Goal: Navigation & Orientation: Find specific page/section

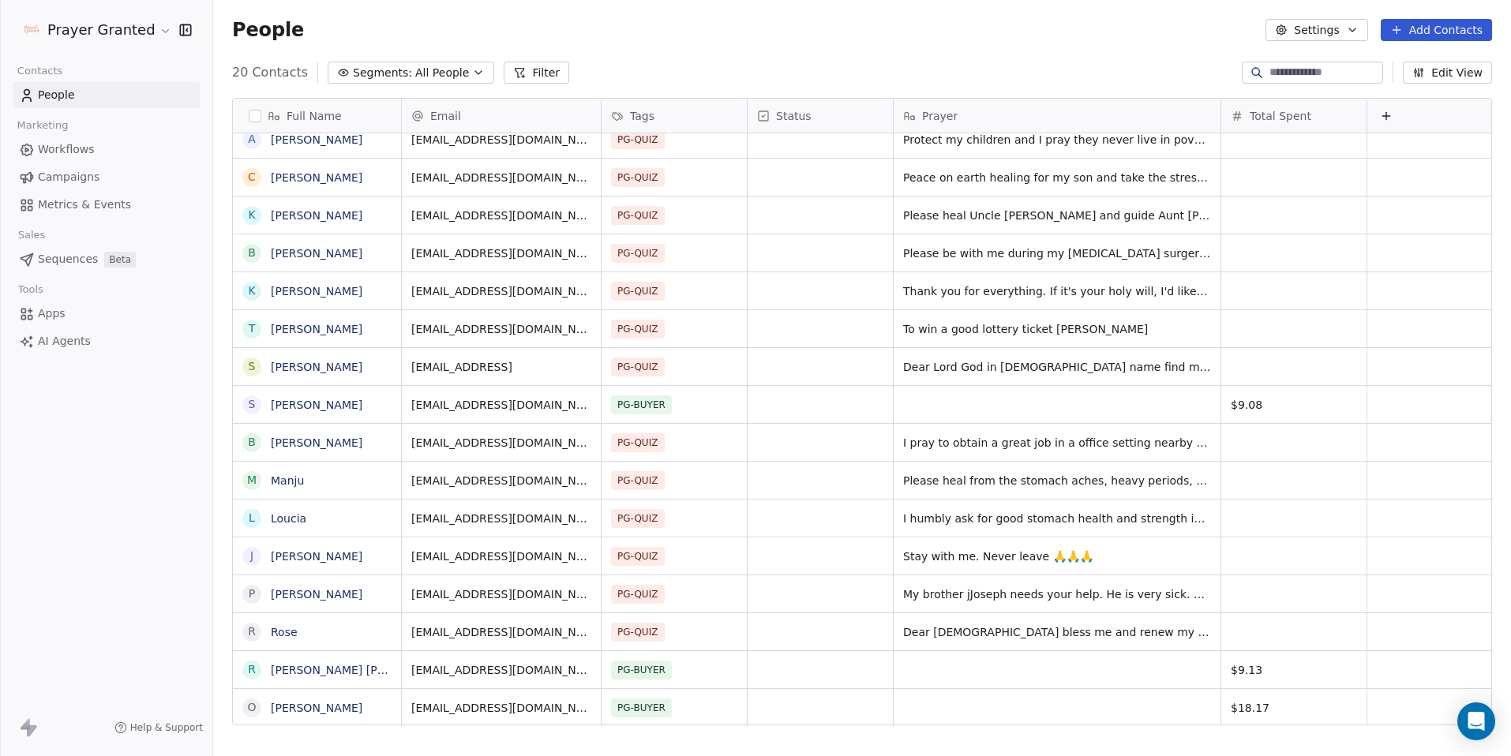
scroll to position [12, 0]
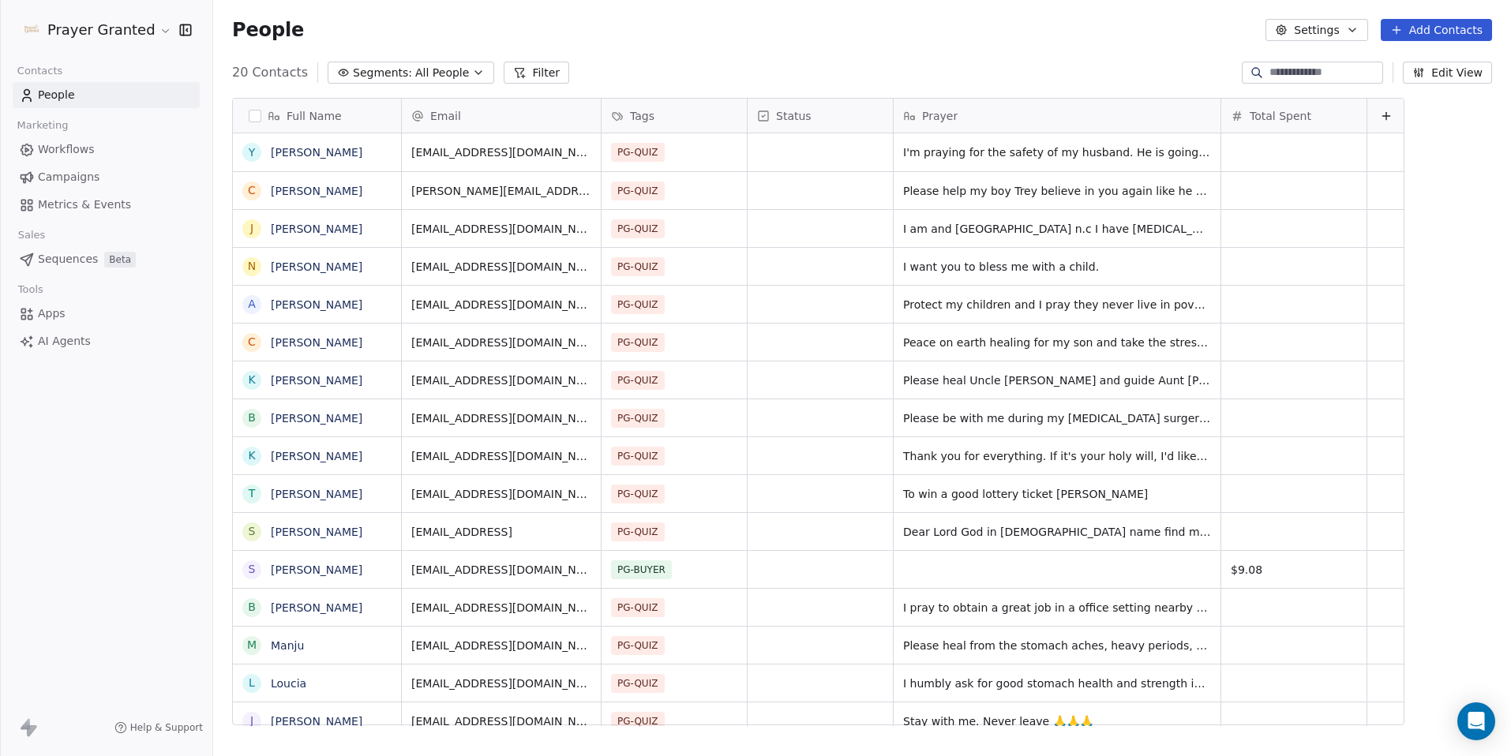
scroll to position [653, 1286]
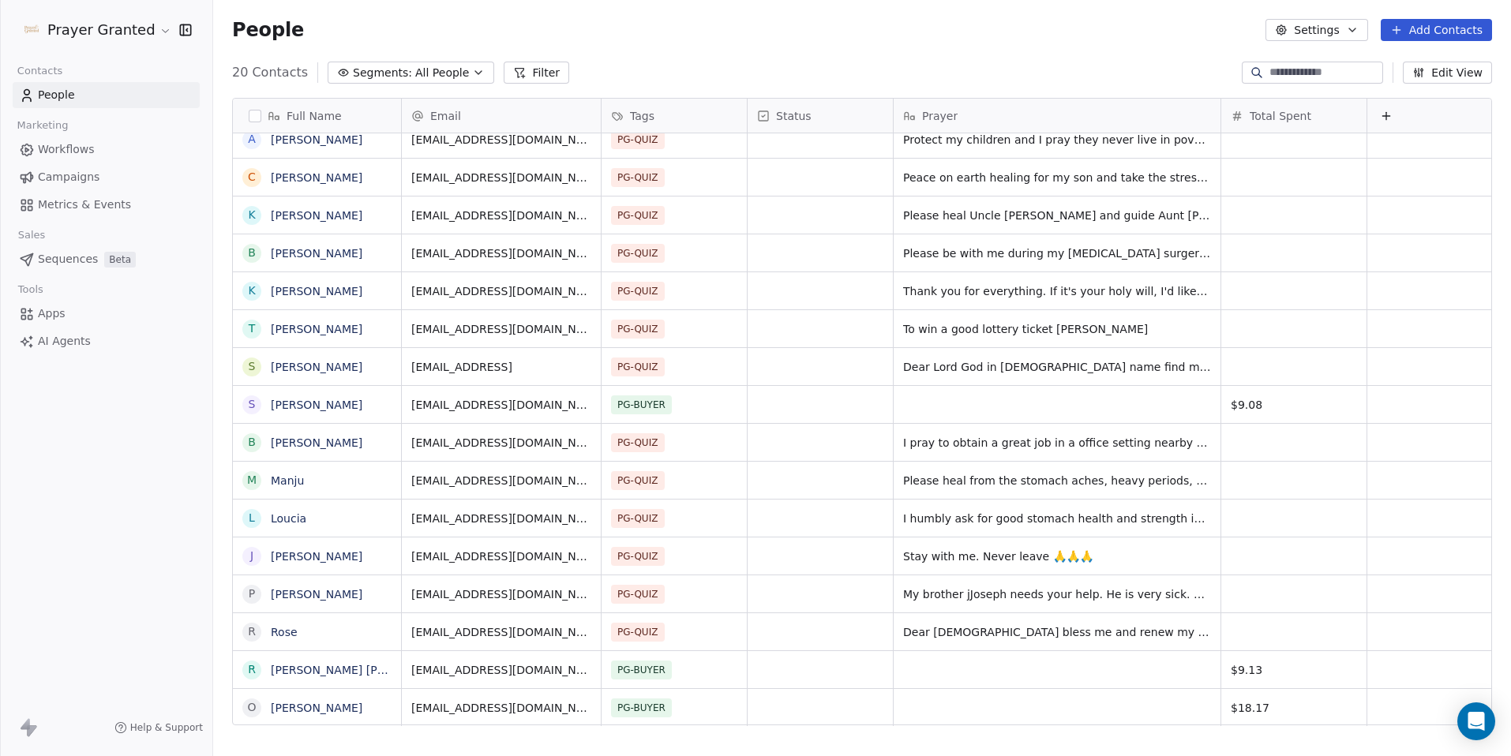
click at [55, 91] on span "People" at bounding box center [56, 95] width 37 height 17
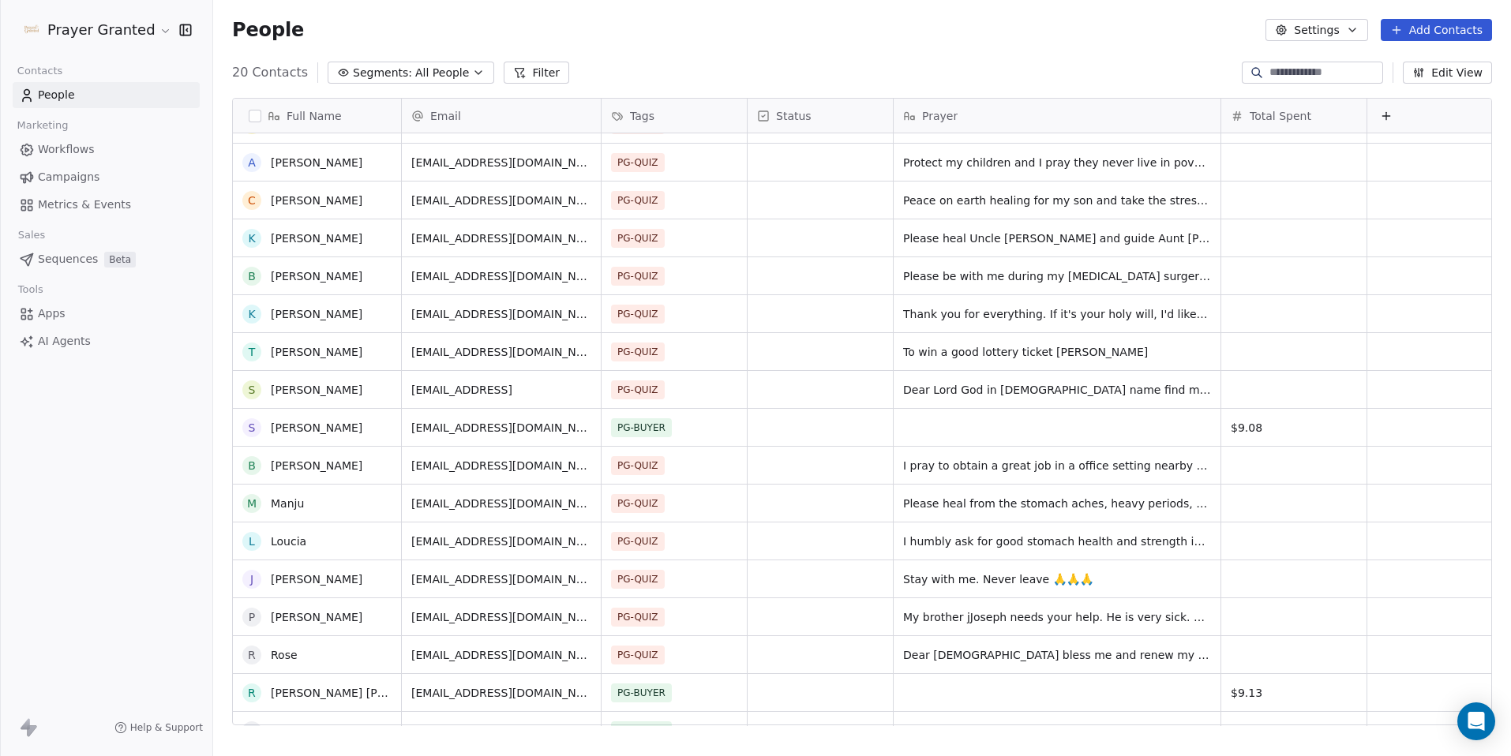
scroll to position [0, 0]
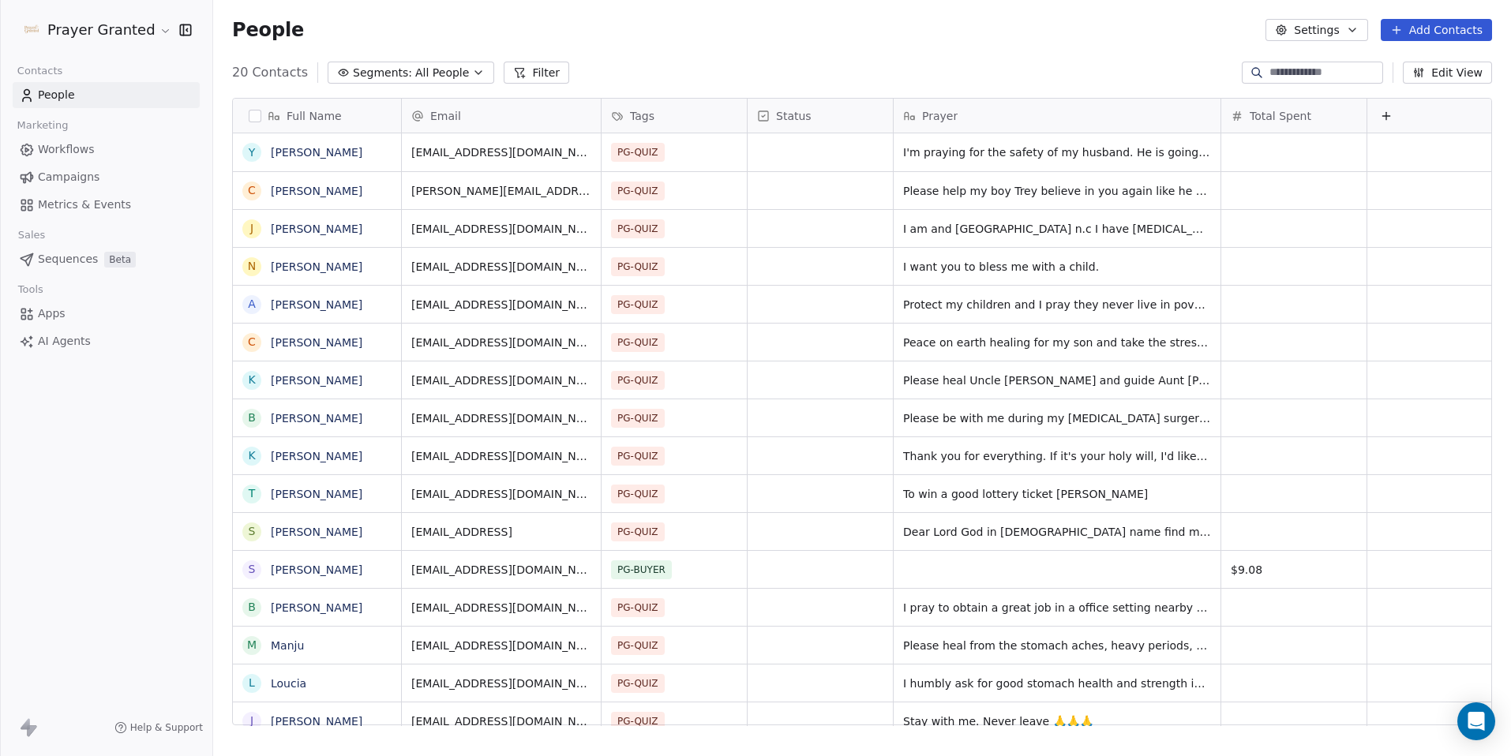
click at [77, 152] on span "Workflows" at bounding box center [66, 149] width 57 height 17
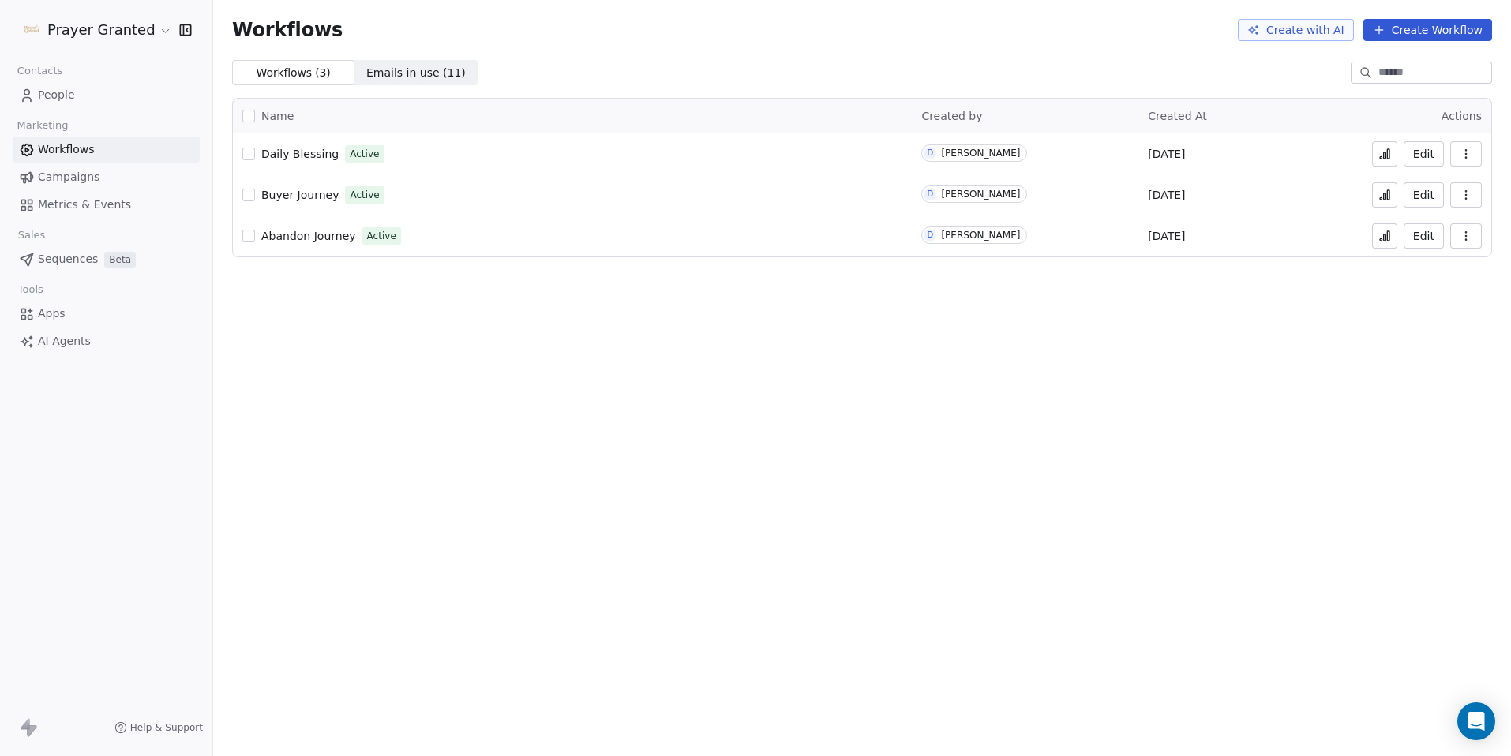
click at [311, 236] on span "Abandon Journey" at bounding box center [308, 236] width 95 height 13
click at [1387, 239] on icon at bounding box center [1388, 235] width 2 height 9
click at [1387, 190] on icon at bounding box center [1384, 195] width 13 height 13
click at [57, 95] on span "People" at bounding box center [56, 95] width 37 height 17
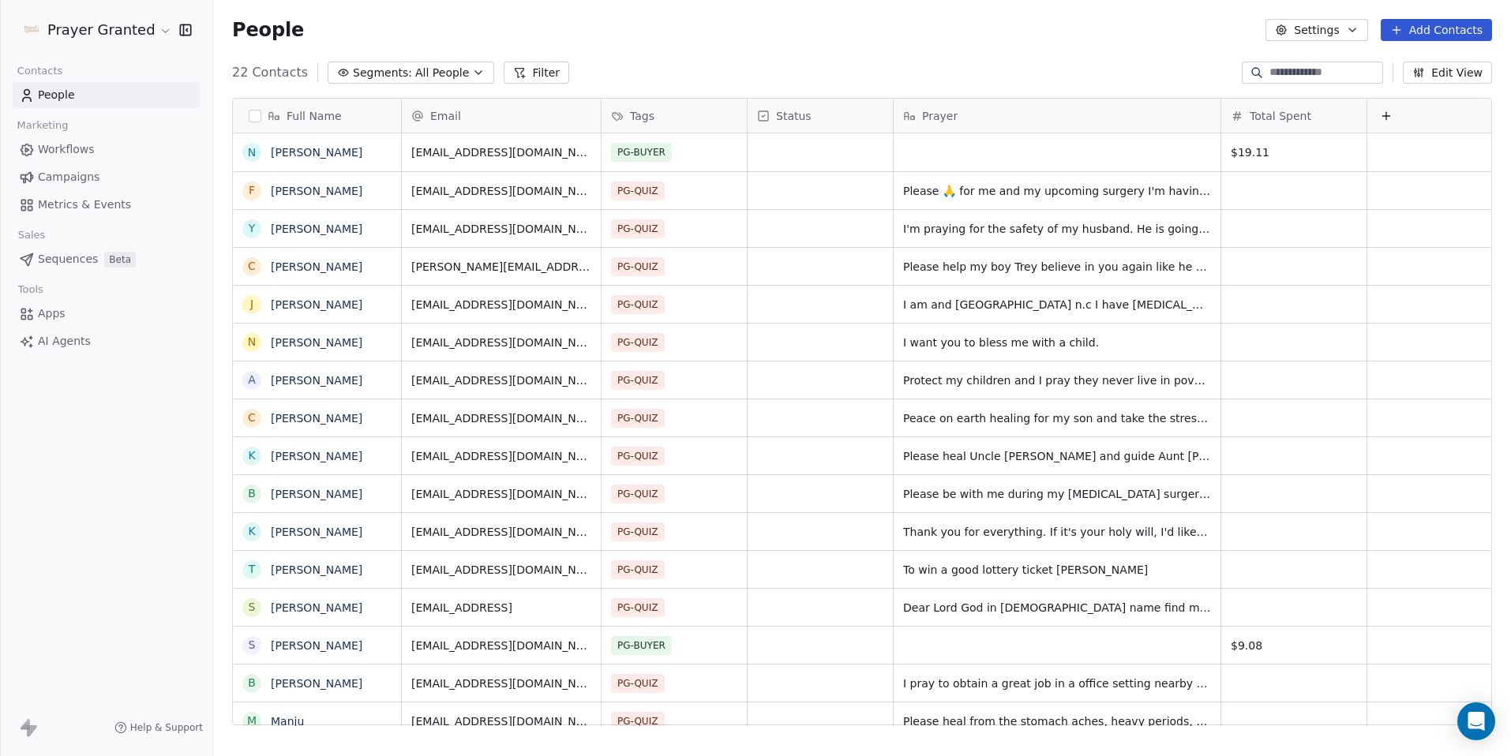
scroll to position [653, 1286]
click at [57, 95] on span "People" at bounding box center [56, 95] width 37 height 17
click at [328, 150] on link "[PERSON_NAME]" at bounding box center [317, 152] width 92 height 13
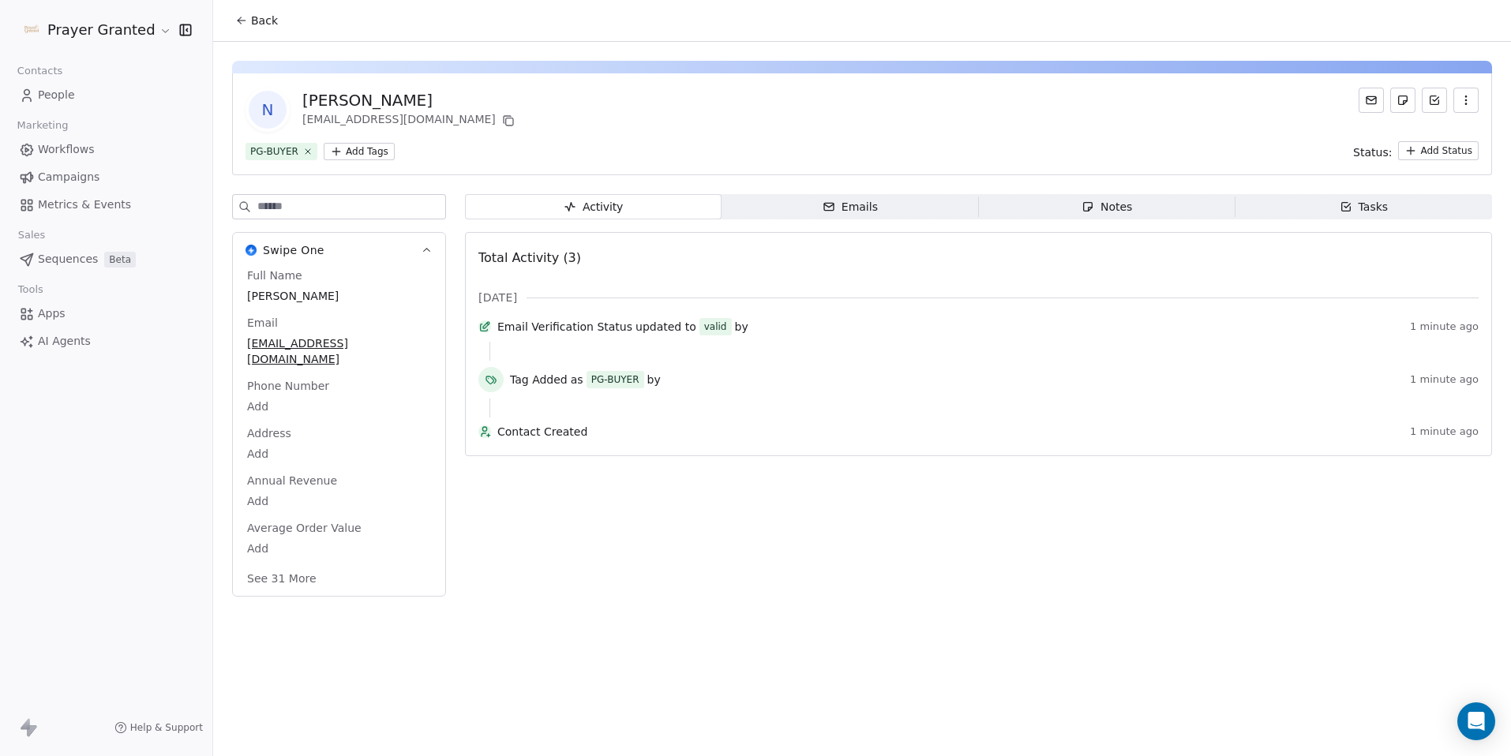
click at [273, 564] on button "See 31 More" at bounding box center [282, 578] width 88 height 28
click at [52, 98] on span "People" at bounding box center [56, 95] width 37 height 17
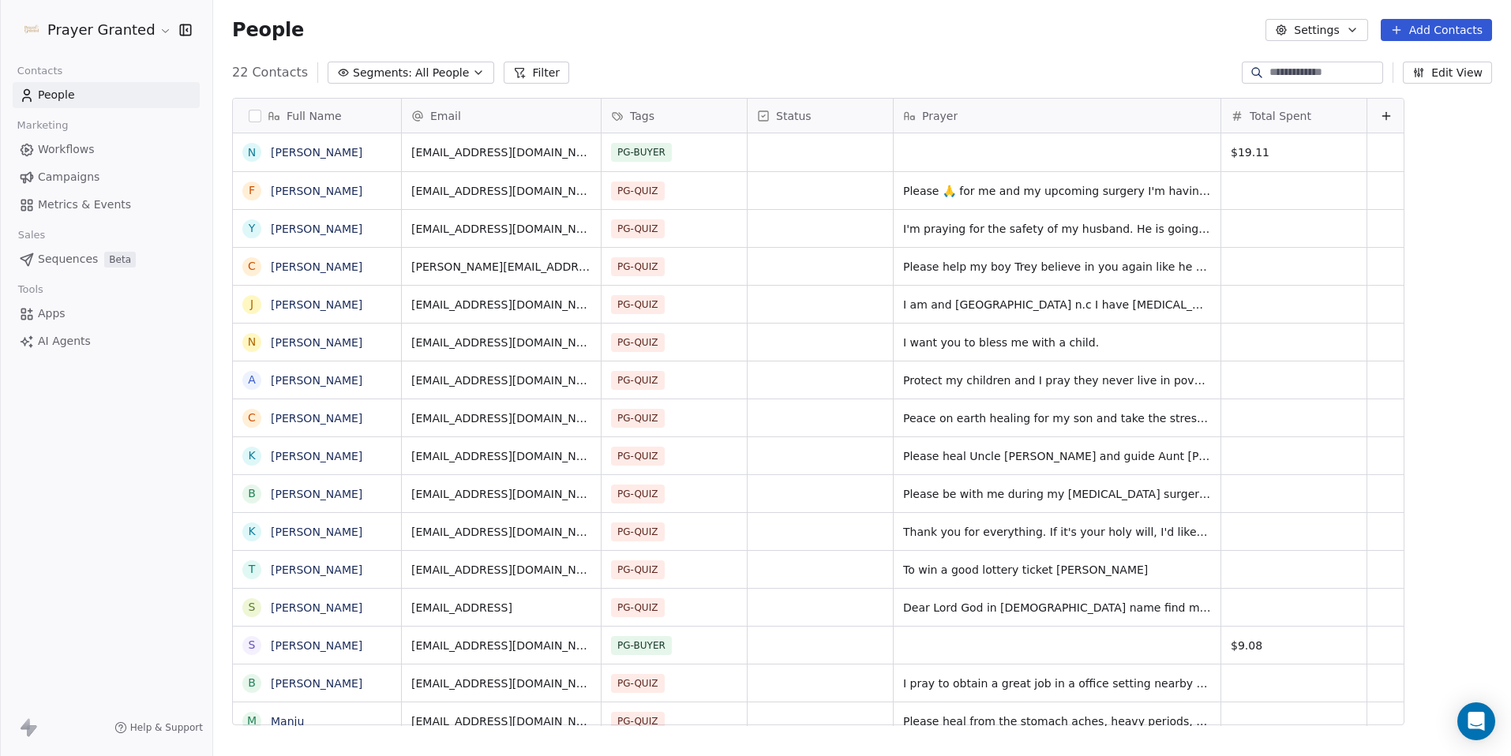
scroll to position [653, 1286]
drag, startPoint x: 360, startPoint y: 150, endPoint x: 256, endPoint y: 147, distance: 103.4
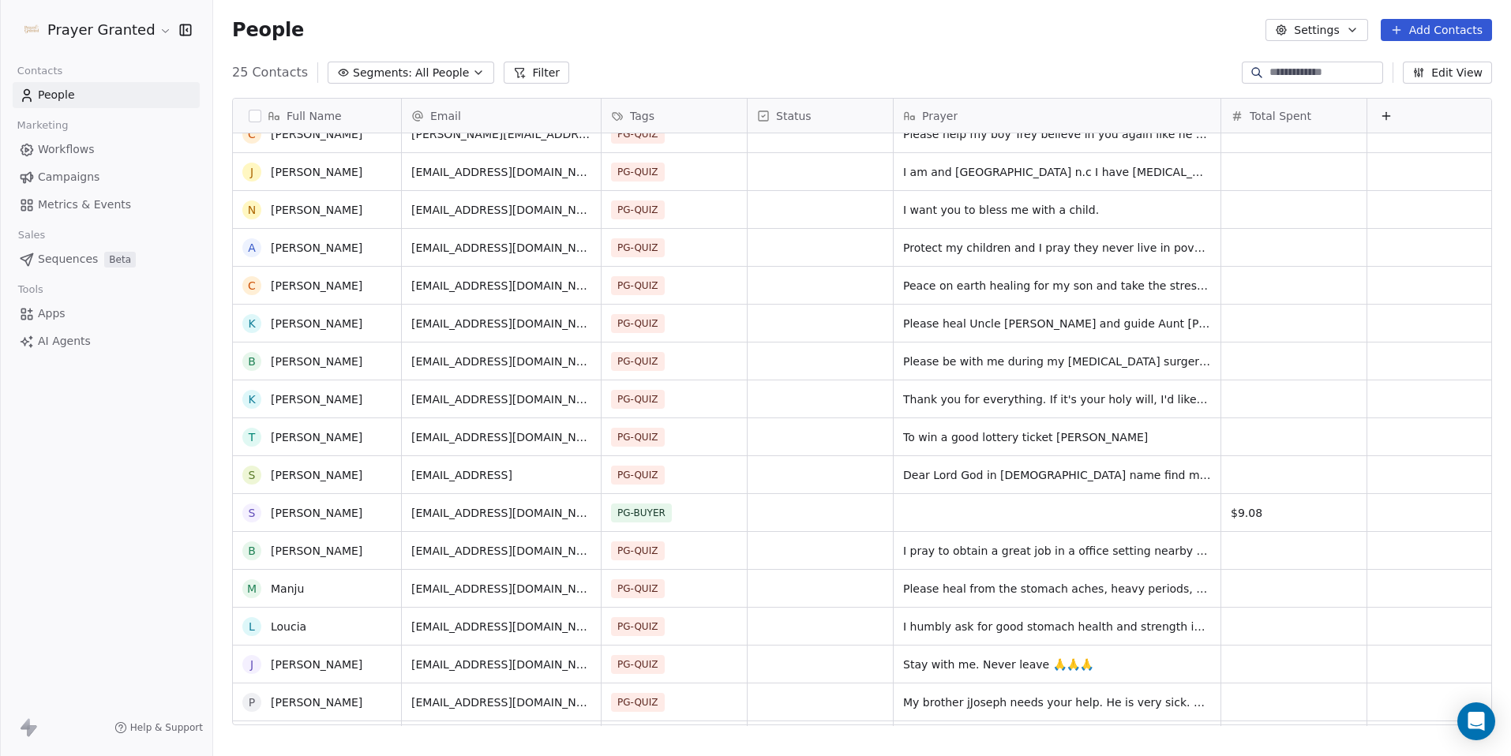
scroll to position [287, 0]
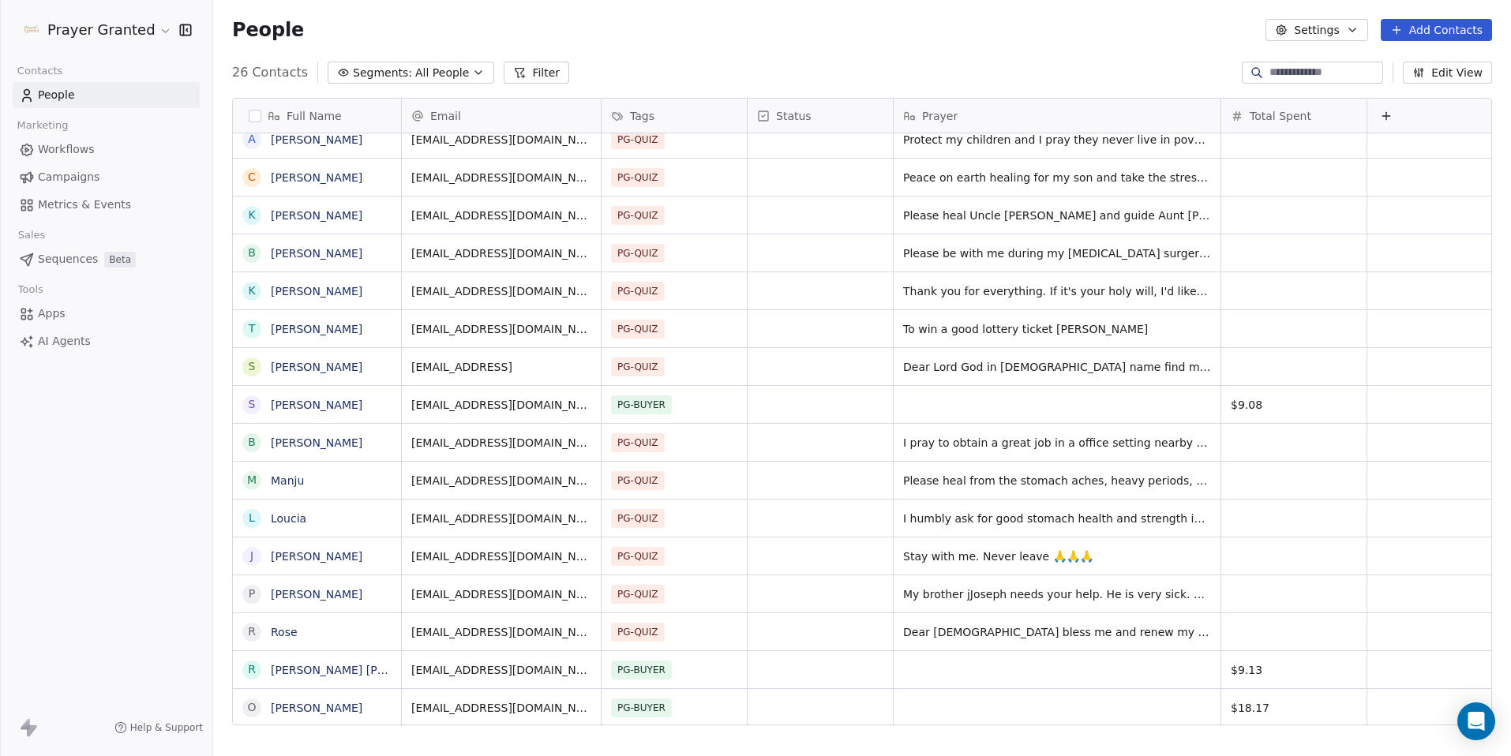
click at [176, 537] on div "Prayer Granted Contacts People Marketing Workflows Campaigns Metrics & Events S…" at bounding box center [106, 378] width 212 height 756
